Goal: Entertainment & Leisure: Consume media (video, audio)

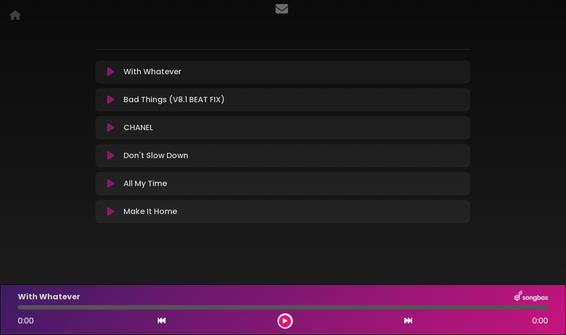
scroll to position [93, 0]
click at [109, 73] on icon at bounding box center [110, 72] width 7 height 10
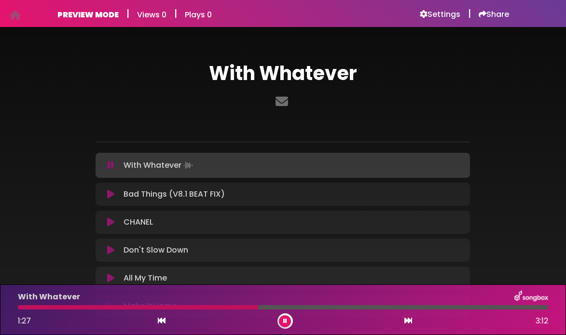
scroll to position [0, 0]
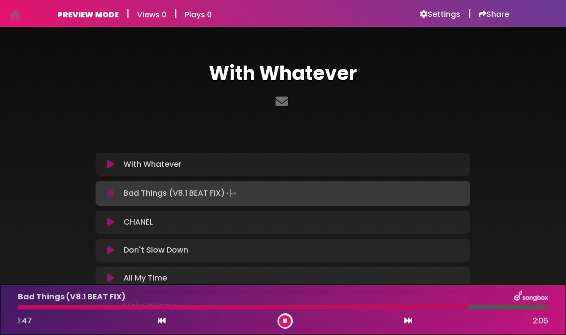
click at [285, 319] on icon at bounding box center [285, 321] width 4 height 6
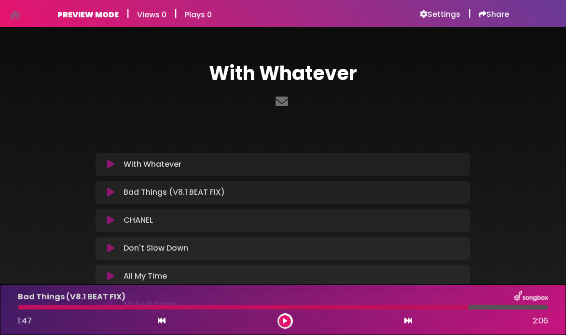
click at [108, 165] on icon at bounding box center [110, 165] width 7 height 10
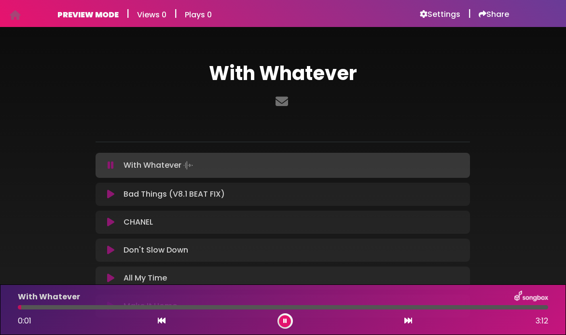
click at [531, 308] on div at bounding box center [283, 307] width 530 height 4
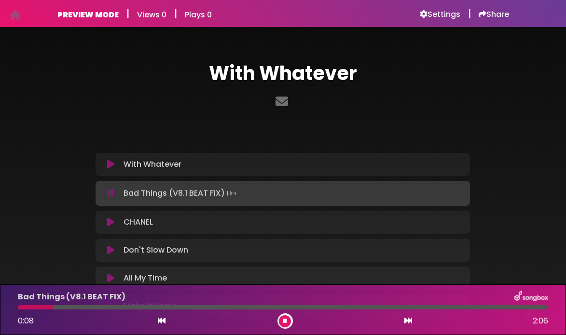
click at [285, 320] on icon at bounding box center [285, 321] width 4 height 6
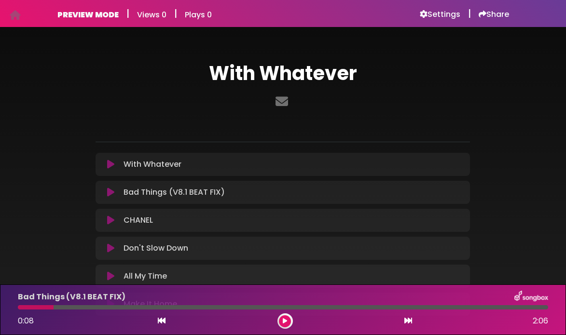
click at [285, 319] on icon at bounding box center [285, 321] width 4 height 6
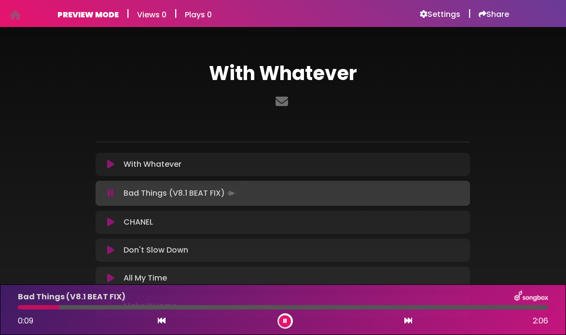
click at [112, 164] on icon at bounding box center [110, 165] width 7 height 10
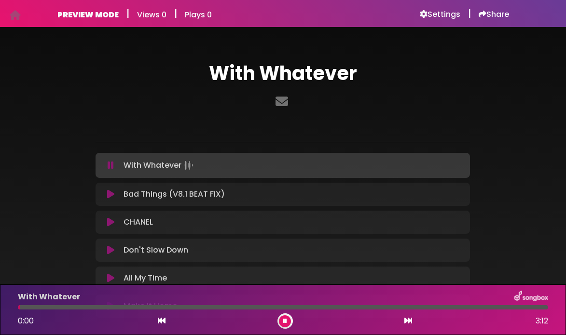
click at [533, 309] on div at bounding box center [283, 307] width 530 height 4
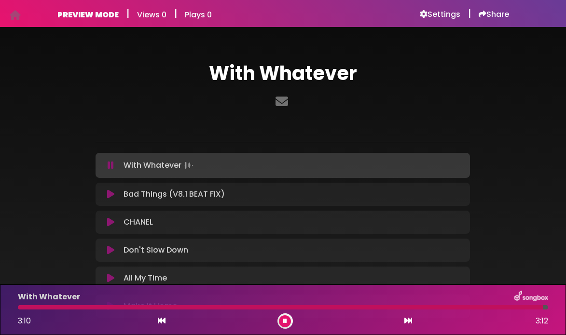
click at [110, 193] on icon at bounding box center [110, 195] width 7 height 10
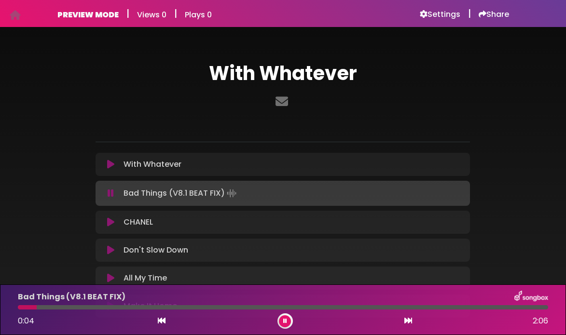
click at [108, 165] on icon at bounding box center [110, 165] width 7 height 10
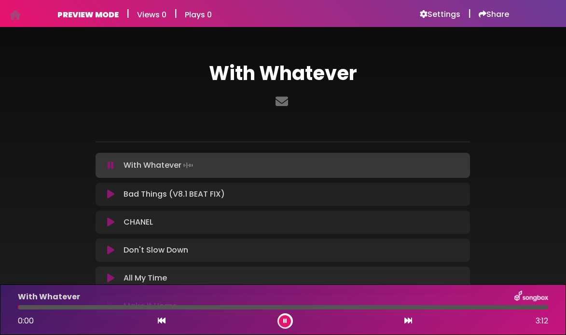
click at [540, 306] on div at bounding box center [283, 307] width 530 height 4
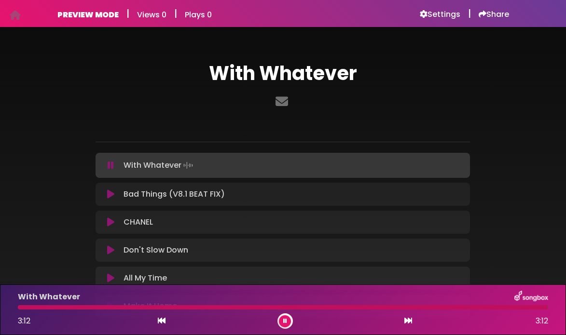
click at [108, 192] on icon at bounding box center [110, 195] width 7 height 10
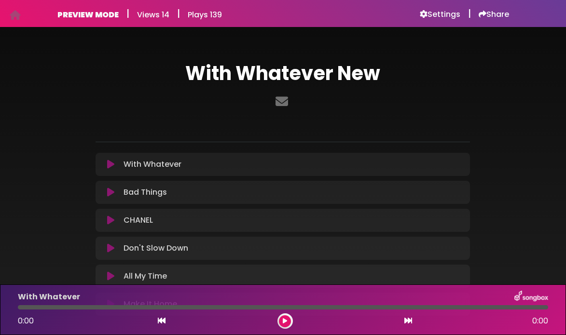
click at [108, 162] on icon at bounding box center [110, 165] width 7 height 10
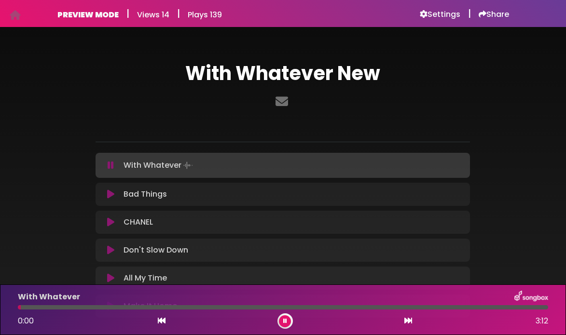
click at [533, 303] on img at bounding box center [531, 297] width 34 height 13
click at [533, 307] on div at bounding box center [283, 307] width 530 height 4
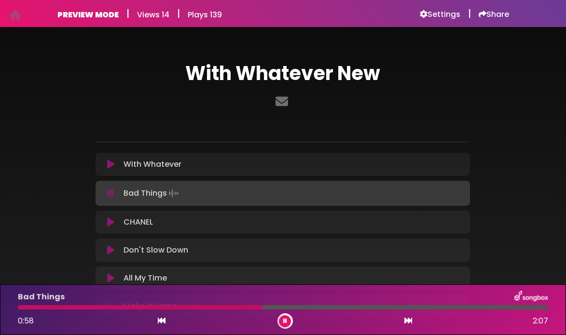
click at [287, 319] on button at bounding box center [285, 321] width 12 height 12
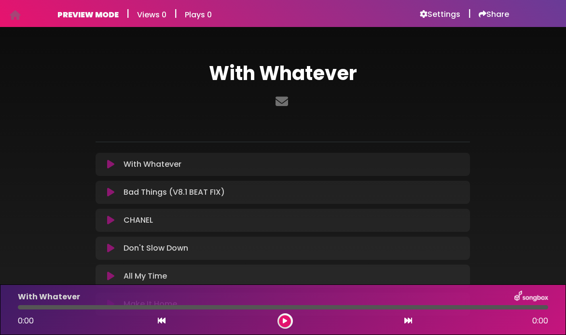
click at [109, 163] on icon at bounding box center [110, 165] width 7 height 10
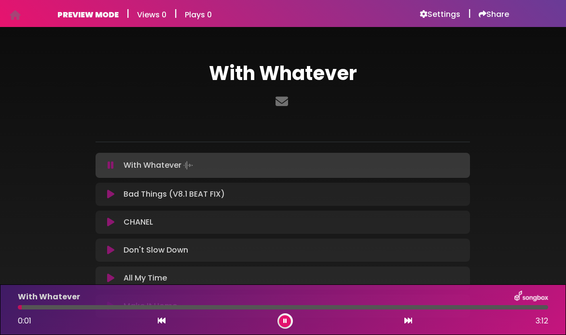
click at [536, 307] on div at bounding box center [283, 307] width 530 height 4
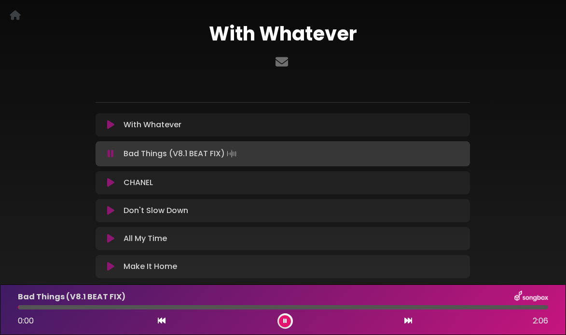
scroll to position [46, 0]
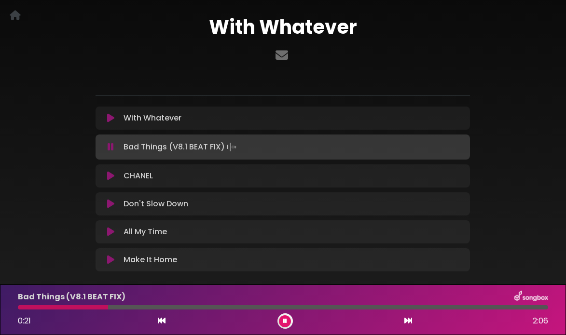
click at [281, 320] on button at bounding box center [285, 321] width 12 height 12
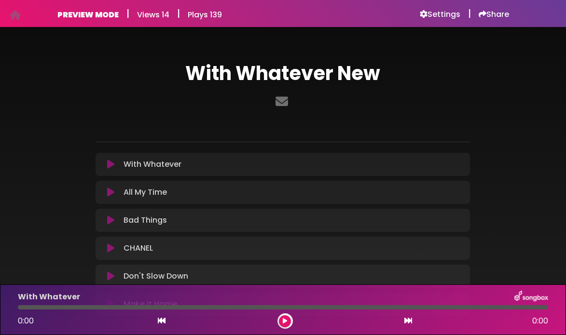
click at [113, 163] on icon at bounding box center [110, 165] width 7 height 10
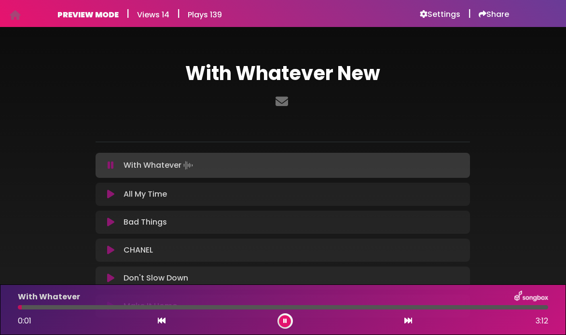
click at [520, 306] on div at bounding box center [283, 307] width 530 height 4
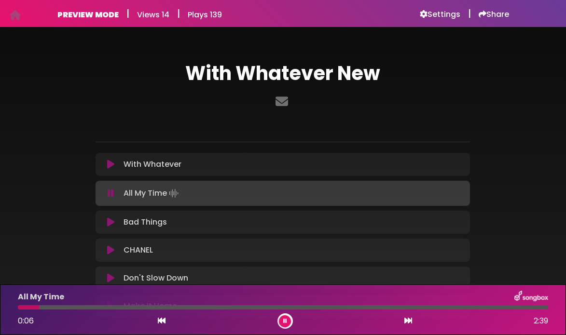
click at [283, 319] on icon at bounding box center [285, 321] width 4 height 6
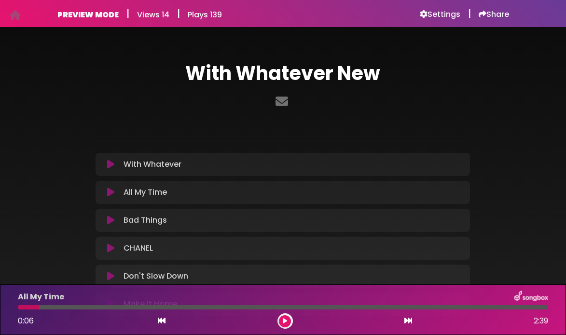
click at [110, 190] on icon at bounding box center [110, 193] width 7 height 10
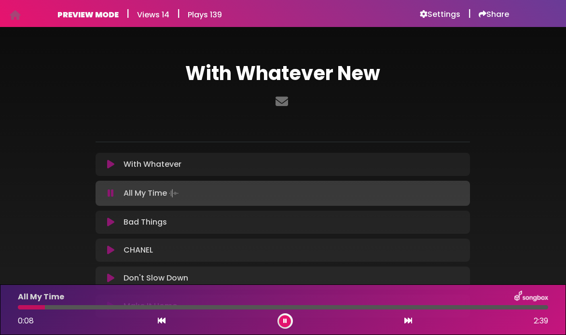
click at [107, 164] on icon at bounding box center [110, 165] width 7 height 10
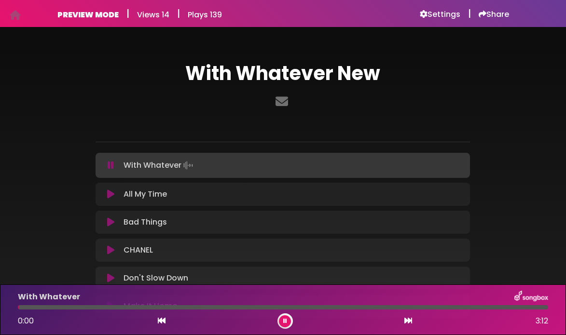
click at [539, 305] on div at bounding box center [283, 307] width 530 height 4
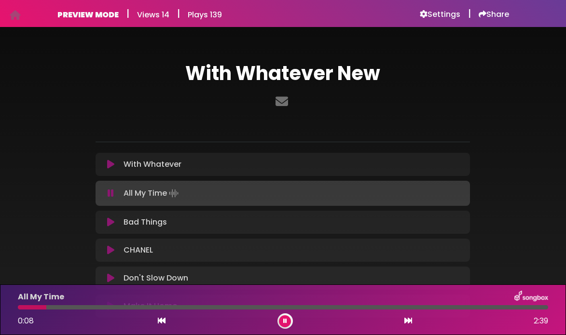
click at [109, 165] on icon at bounding box center [110, 165] width 7 height 10
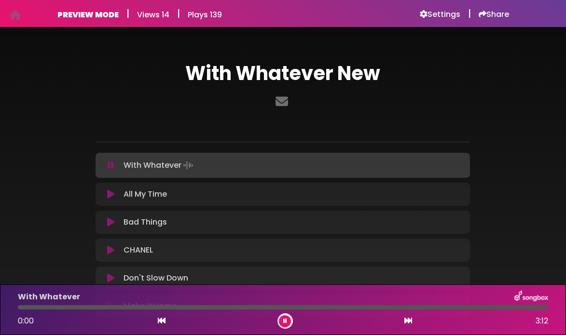
click at [532, 308] on div at bounding box center [283, 307] width 530 height 4
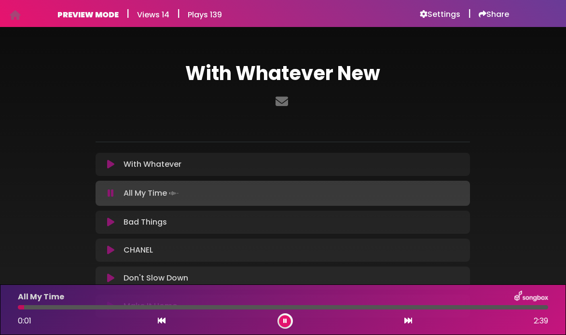
click at [289, 319] on button at bounding box center [285, 321] width 12 height 12
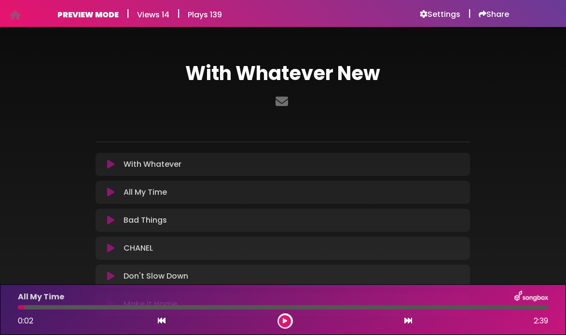
click at [284, 317] on button at bounding box center [285, 321] width 12 height 12
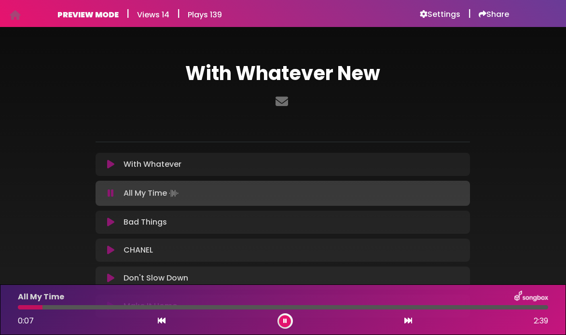
click at [109, 161] on icon at bounding box center [110, 165] width 7 height 10
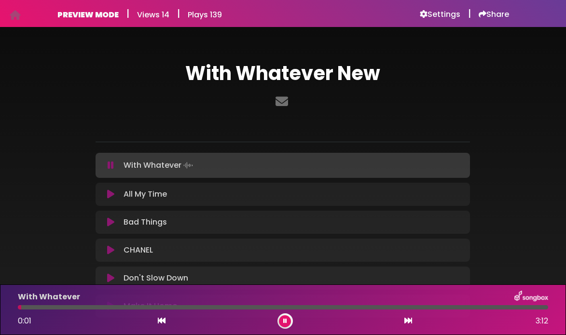
click at [515, 306] on div at bounding box center [283, 307] width 530 height 4
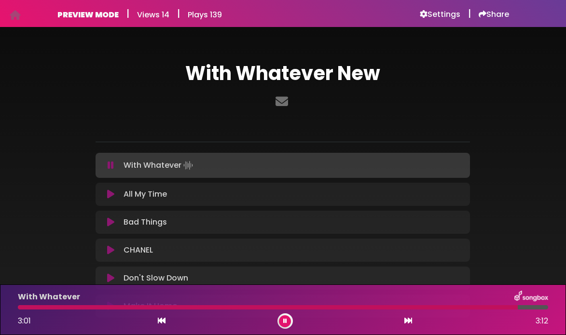
click at [531, 306] on div at bounding box center [283, 307] width 530 height 4
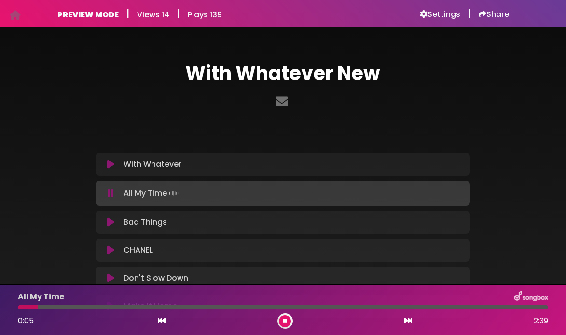
click at [285, 320] on icon at bounding box center [285, 321] width 4 height 6
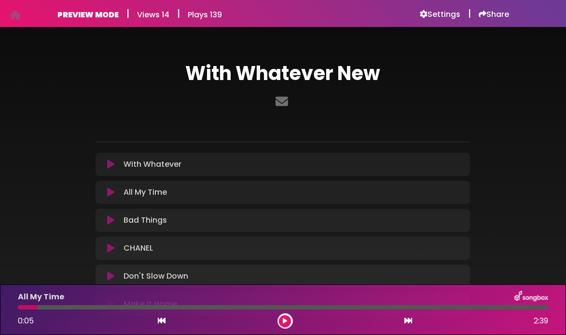
click at [110, 218] on icon at bounding box center [110, 221] width 7 height 10
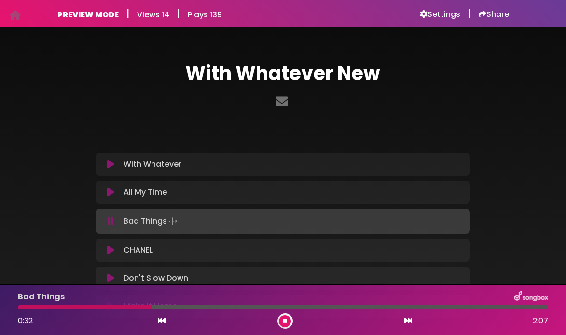
click at [287, 324] on button at bounding box center [285, 321] width 12 height 12
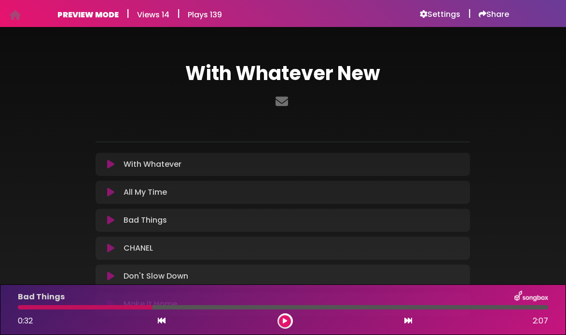
click at [112, 219] on icon at bounding box center [110, 221] width 7 height 10
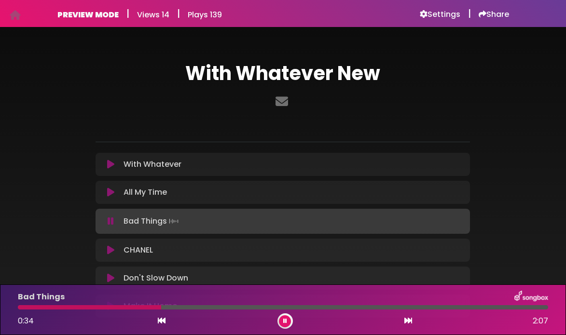
click at [285, 318] on icon at bounding box center [285, 321] width 4 height 6
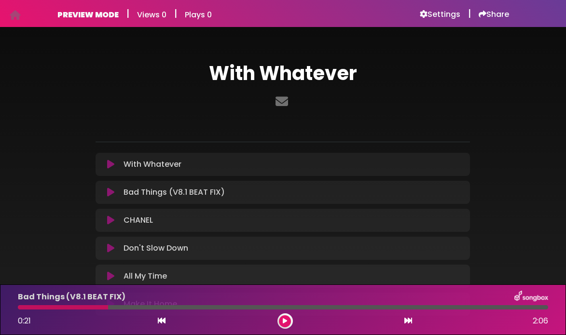
scroll to position [46, 0]
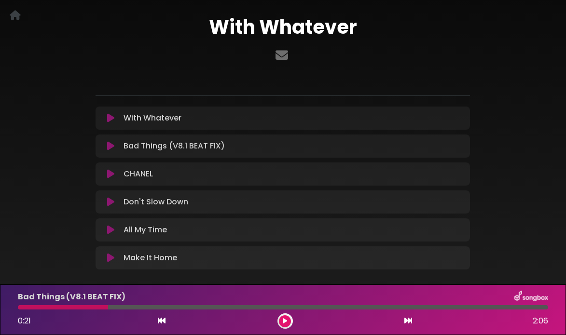
click at [109, 146] on icon at bounding box center [110, 146] width 7 height 10
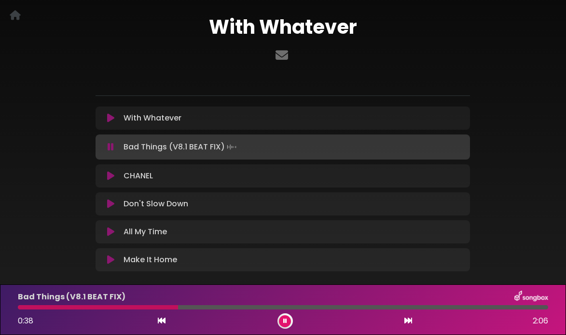
click at [287, 320] on button at bounding box center [285, 321] width 12 height 12
